Goal: Register for event/course

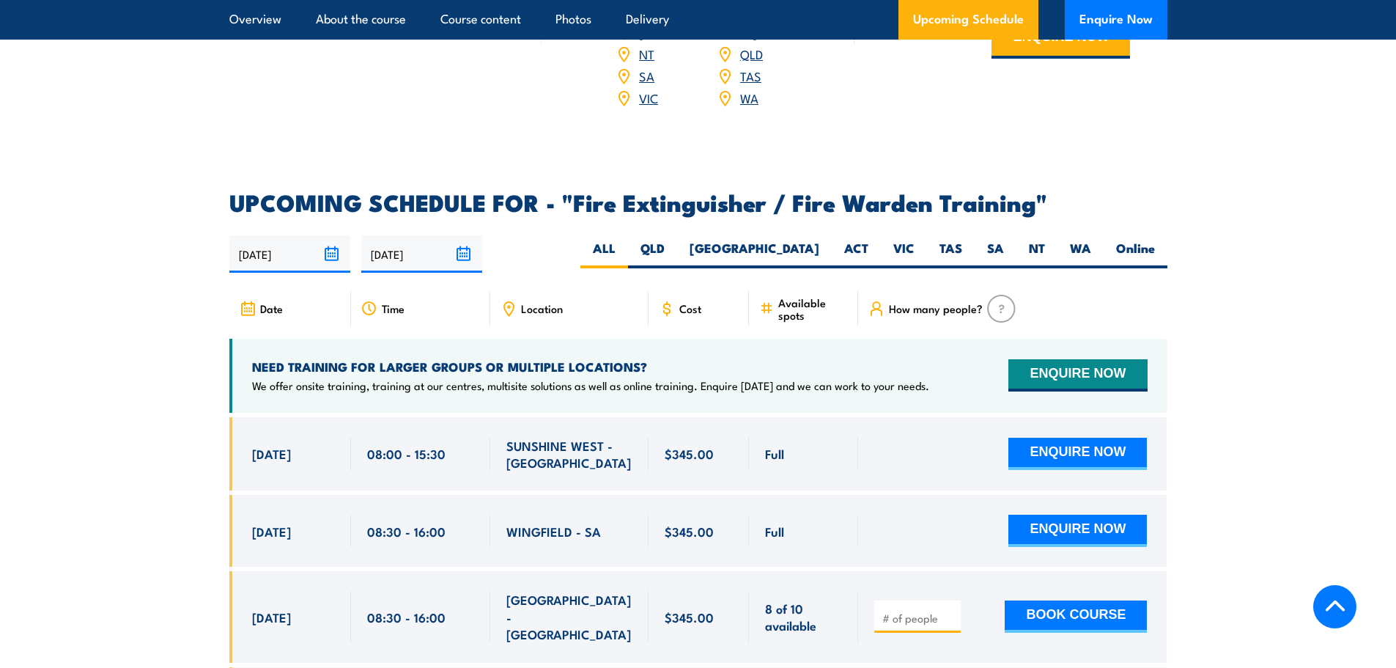
scroll to position [2272, 0]
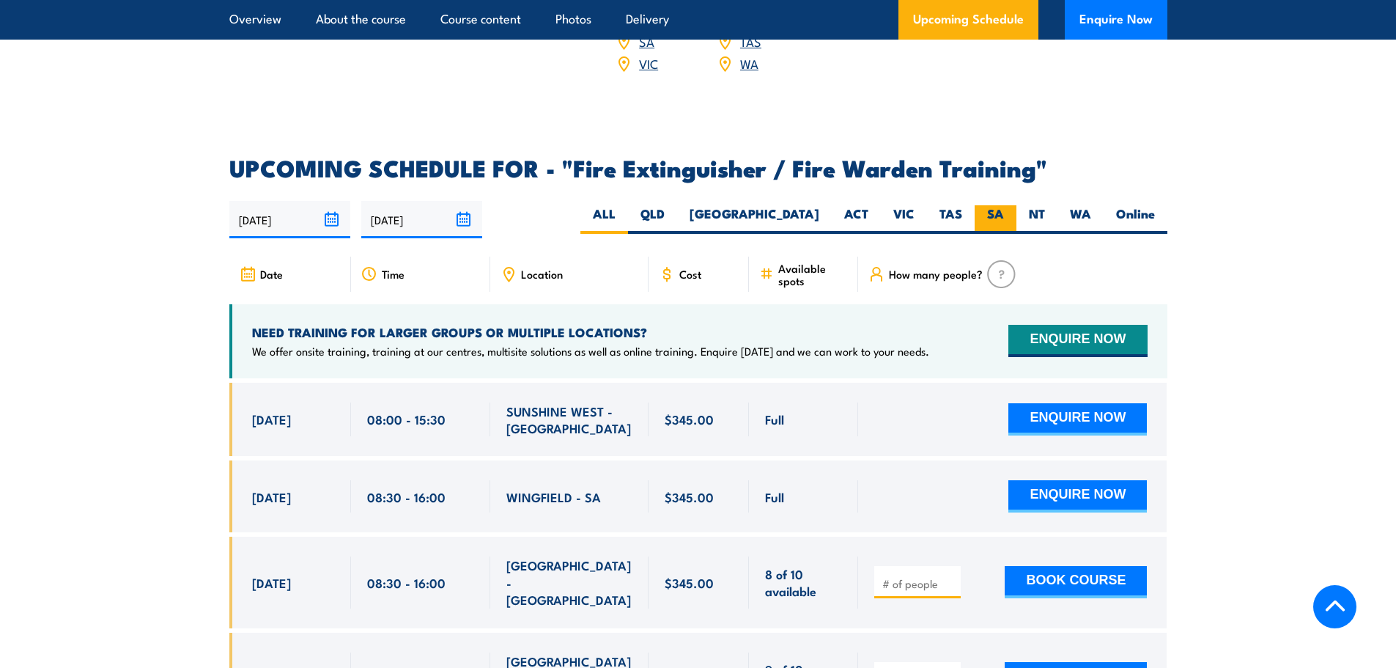
click at [995, 205] on label "SA" at bounding box center [996, 219] width 42 height 29
click at [1004, 205] on input "SA" at bounding box center [1009, 210] width 10 height 10
radio input "true"
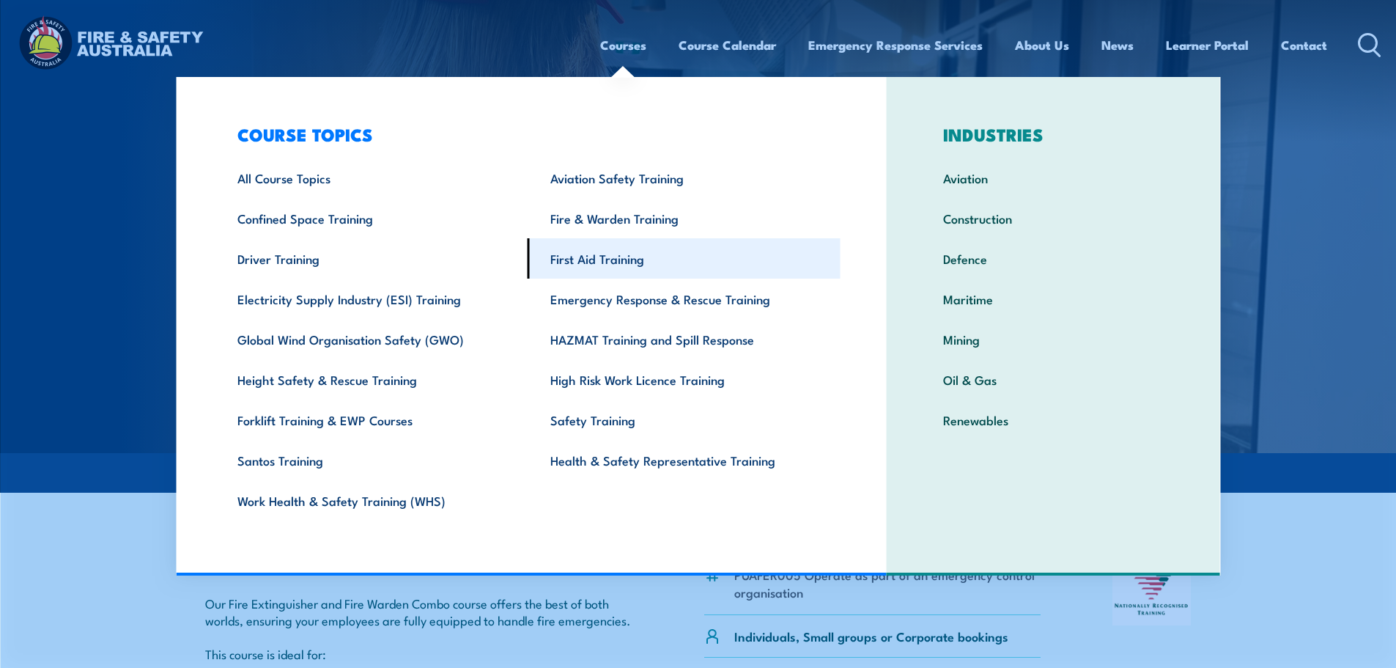
click at [701, 258] on link "First Aid Training" at bounding box center [684, 258] width 313 height 40
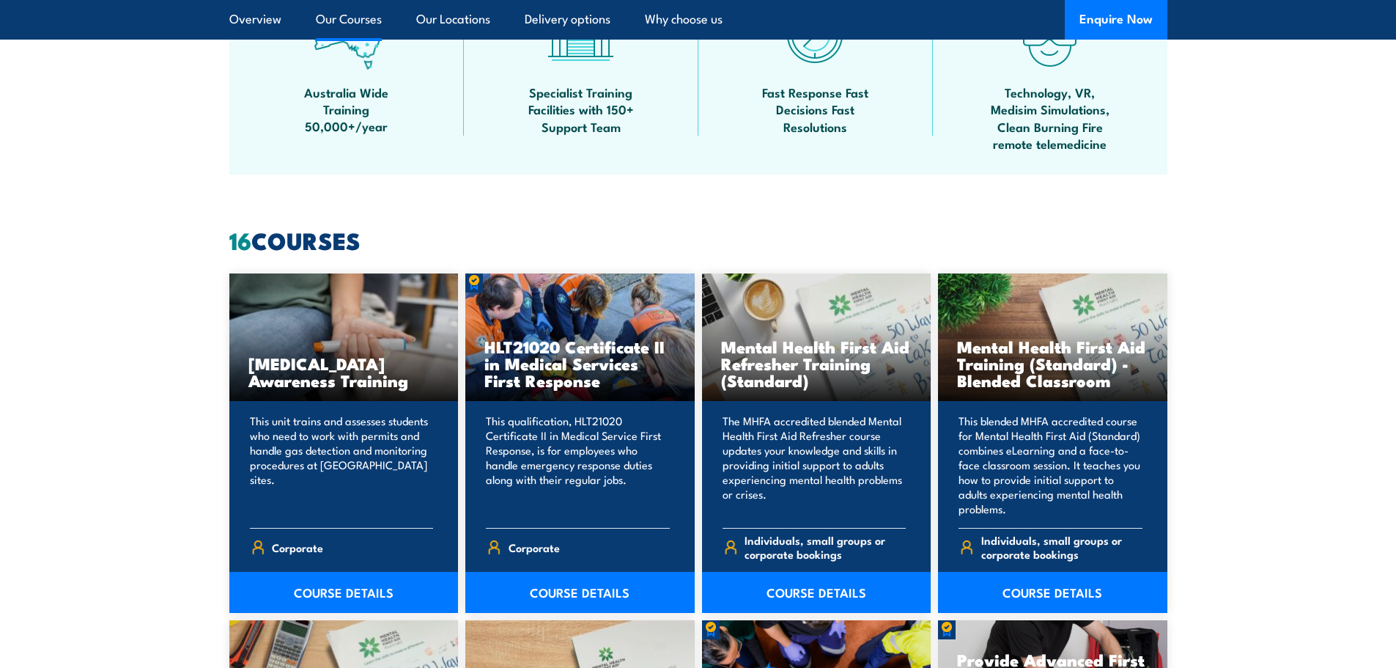
scroll to position [1099, 0]
